Goal: Task Accomplishment & Management: Use online tool/utility

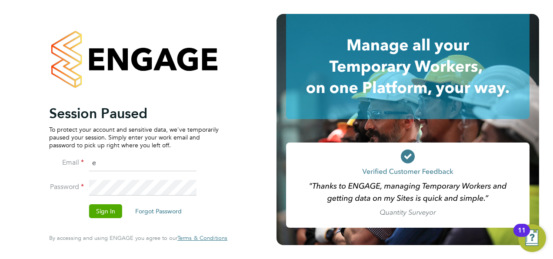
type input "ella.muse@manpower.co.uk"
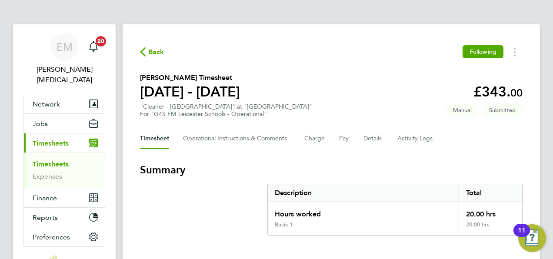
click at [40, 160] on link "Timesheets" at bounding box center [51, 164] width 36 height 8
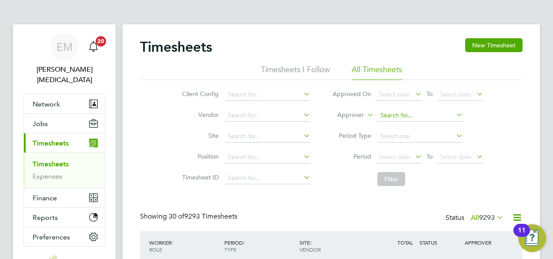
click at [398, 115] on input at bounding box center [420, 116] width 86 height 12
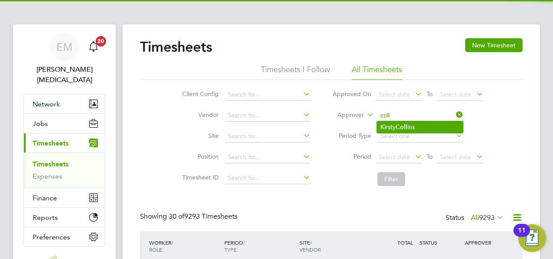
click at [402, 124] on b "Coll" at bounding box center [402, 127] width 12 height 7
type input "[PERSON_NAME]"
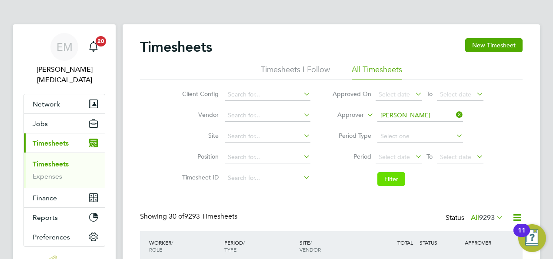
click at [394, 174] on button "Filter" at bounding box center [391, 179] width 28 height 14
